Goal: Task Accomplishment & Management: Manage account settings

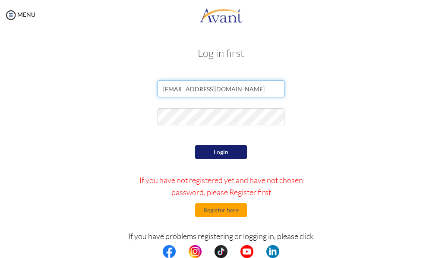
click at [224, 88] on input "[EMAIL_ADDRESS][DOMAIN_NAME]" at bounding box center [220, 88] width 126 height 17
type input "m"
click at [213, 92] on input "email" at bounding box center [220, 88] width 126 height 17
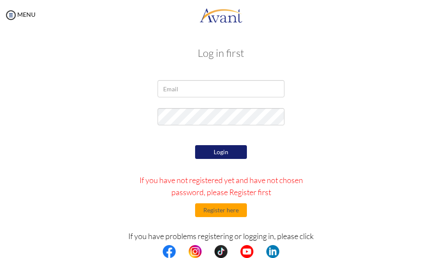
click at [422, 110] on div at bounding box center [221, 119] width 418 height 22
click at [220, 88] on input "email" at bounding box center [220, 88] width 126 height 17
click at [158, 150] on div "Login If you have not registered yet and have not chosen password, please Regis…" at bounding box center [220, 230] width 209 height 174
click at [167, 152] on div "Login If you have not registered yet and have not chosen password, please Regis…" at bounding box center [220, 230] width 209 height 174
click at [168, 93] on input "email" at bounding box center [220, 88] width 126 height 17
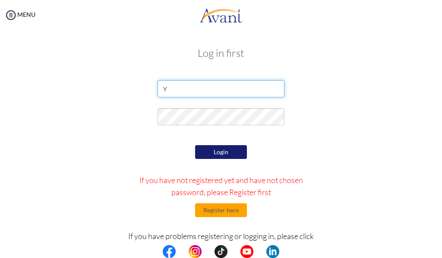
type input "yosephayenayehu@gmail.com"
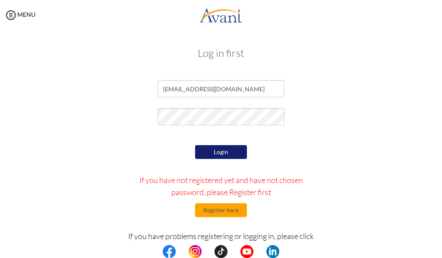
click at [355, 83] on div "yosephayenayehu@gmail.com" at bounding box center [221, 91] width 418 height 22
click at [217, 146] on button "Login" at bounding box center [221, 152] width 52 height 14
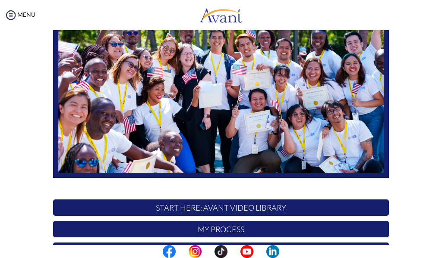
scroll to position [130, 0]
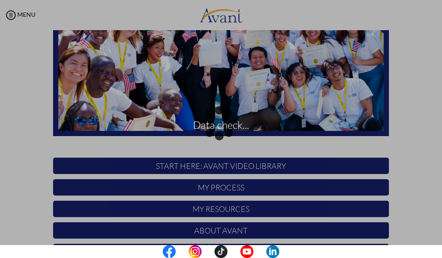
click at [227, 123] on div "Data check..." at bounding box center [221, 129] width 12 height 12
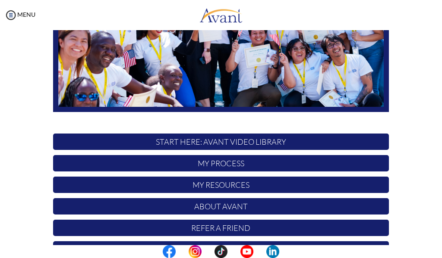
scroll to position [180, 0]
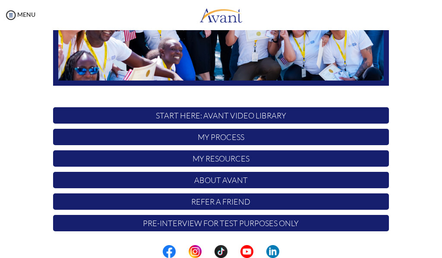
click at [249, 137] on p "My Process" at bounding box center [221, 137] width 336 height 16
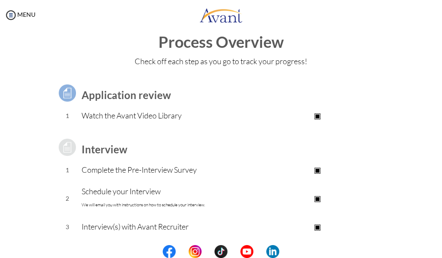
scroll to position [0, 0]
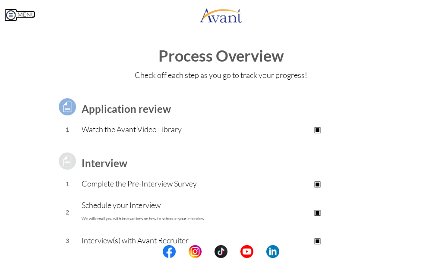
click at [6, 9] on img at bounding box center [10, 15] width 13 height 13
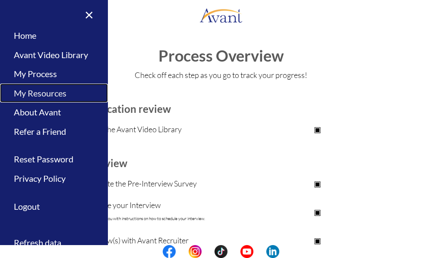
click at [47, 89] on link "My Resources" at bounding box center [54, 93] width 108 height 19
